Goal: Task Accomplishment & Management: Manage account settings

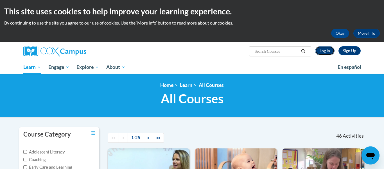
click at [328, 51] on link "Log In" at bounding box center [324, 50] width 19 height 9
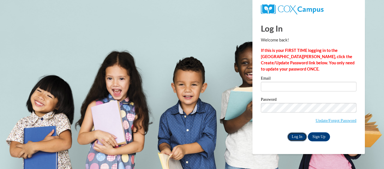
click at [294, 138] on input "Log In" at bounding box center [298, 136] width 20 height 9
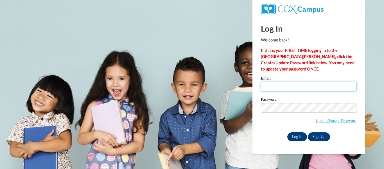
type input "26kayfireheart@gmail.com"
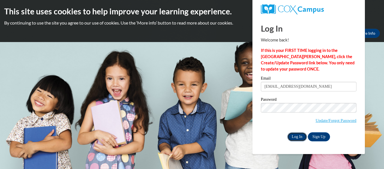
click at [294, 137] on input "Log In" at bounding box center [298, 136] width 20 height 9
click at [296, 133] on input "Log In" at bounding box center [298, 136] width 20 height 9
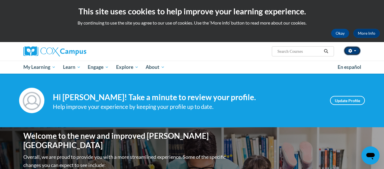
click at [351, 50] on icon "button" at bounding box center [351, 51] width 4 height 4
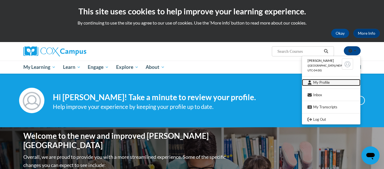
click at [321, 83] on link "My Profile" at bounding box center [331, 82] width 59 height 7
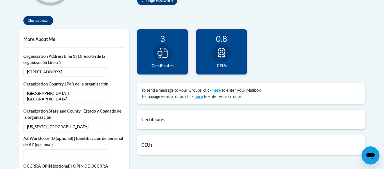
scroll to position [174, 0]
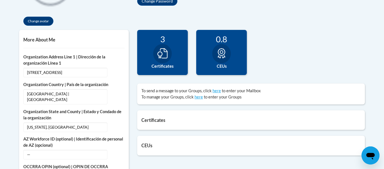
click at [168, 53] on div at bounding box center [162, 53] width 19 height 19
click at [164, 52] on icon at bounding box center [163, 53] width 10 height 10
click at [166, 36] on div "3" at bounding box center [163, 39] width 42 height 10
